Goal: Communication & Community: Answer question/provide support

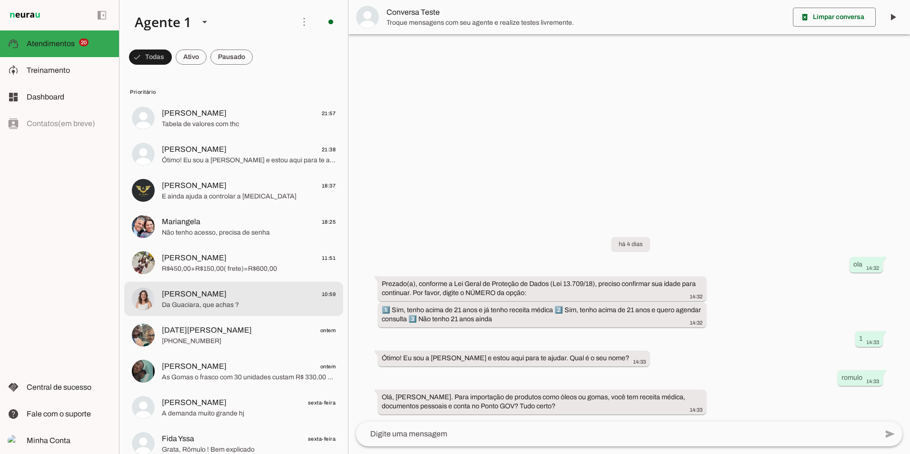
click at [268, 302] on span "Da Guaciara, que achas ?" at bounding box center [249, 305] width 174 height 10
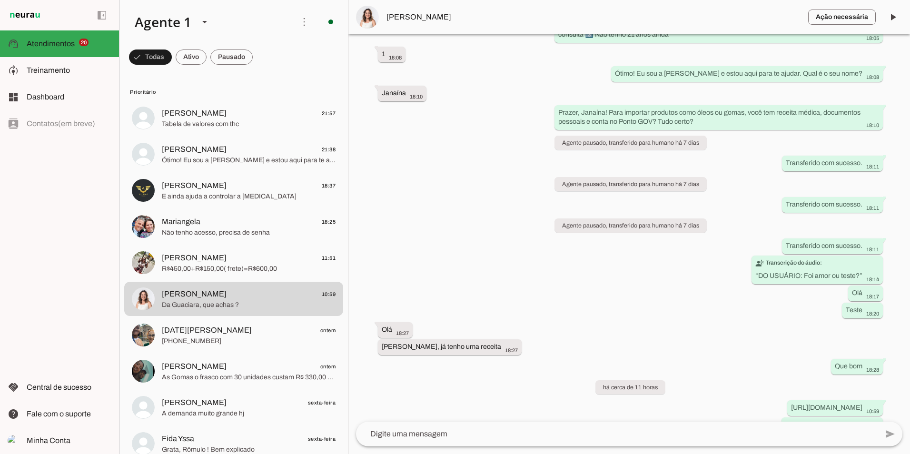
scroll to position [4453, 0]
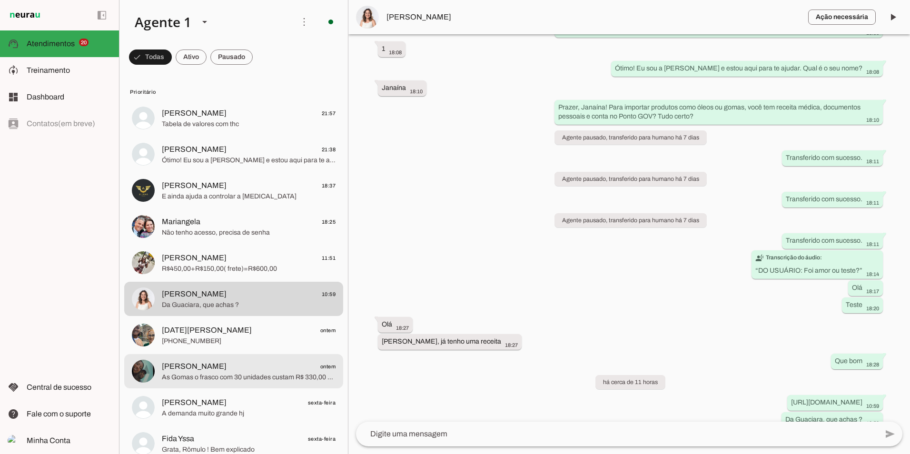
click at [223, 379] on span "As Gomas o frasco com 30 unidades custam R$ 330,00 + R$ 120,00 frete" at bounding box center [249, 378] width 174 height 10
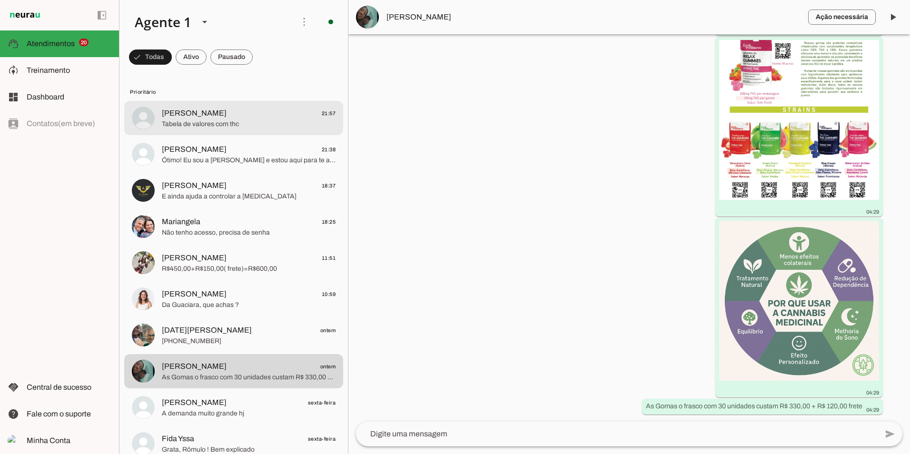
click at [230, 116] on span "[PERSON_NAME] 21:57" at bounding box center [249, 114] width 174 height 12
